Goal: Book appointment/travel/reservation

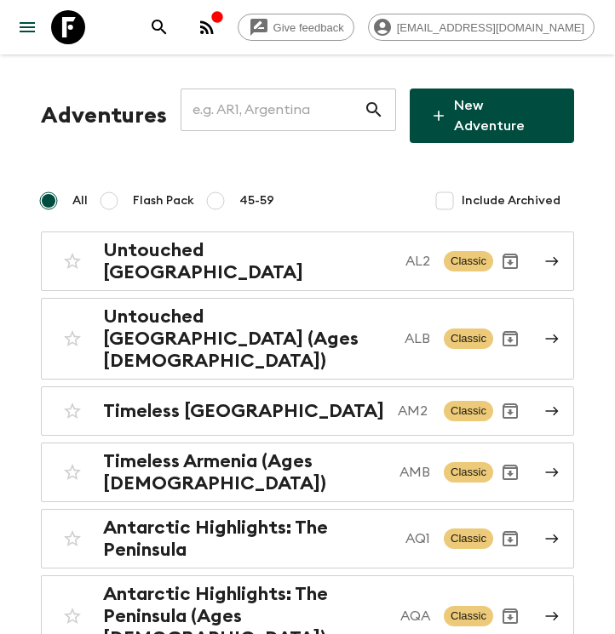
click at [311, 120] on input "text" at bounding box center [272, 110] width 183 height 48
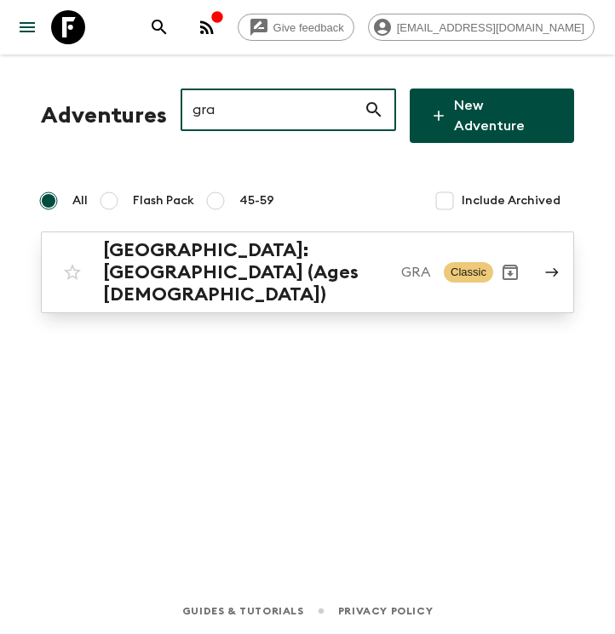
type input "gra"
click at [150, 245] on h2 "[GEOGRAPHIC_DATA]: [GEOGRAPHIC_DATA] (Ages [DEMOGRAPHIC_DATA])" at bounding box center [245, 272] width 284 height 66
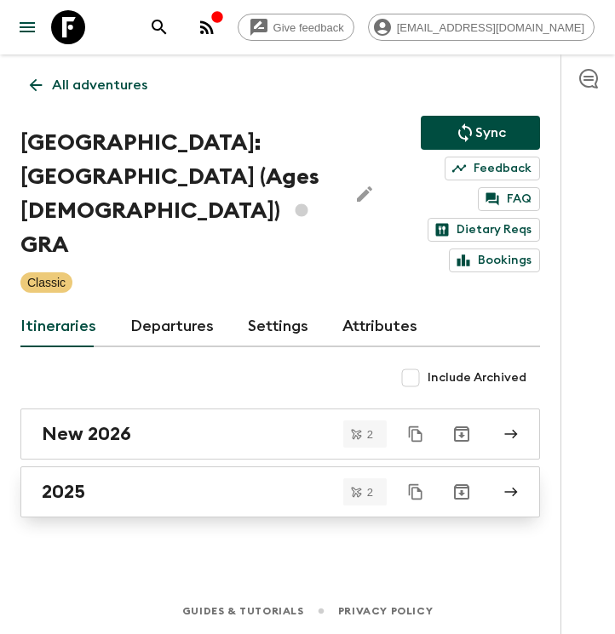
click at [129, 481] on div "2025" at bounding box center [264, 492] width 444 height 22
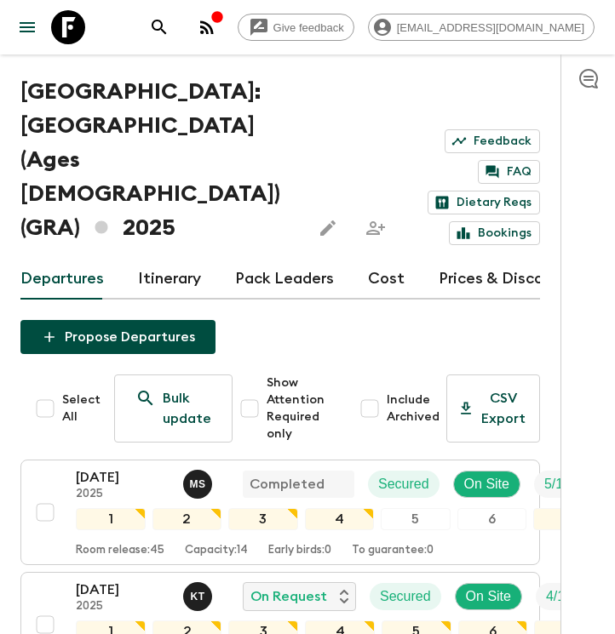
scroll to position [42, 0]
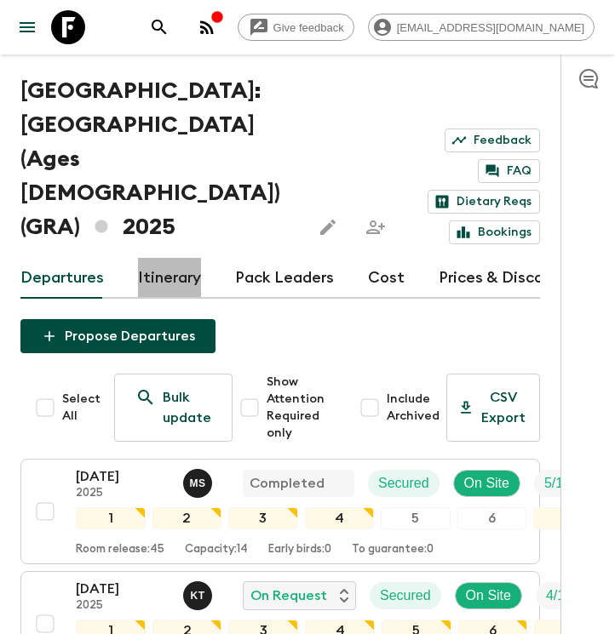
click at [169, 258] on link "Itinerary" at bounding box center [169, 278] width 63 height 41
